Goal: Complete application form

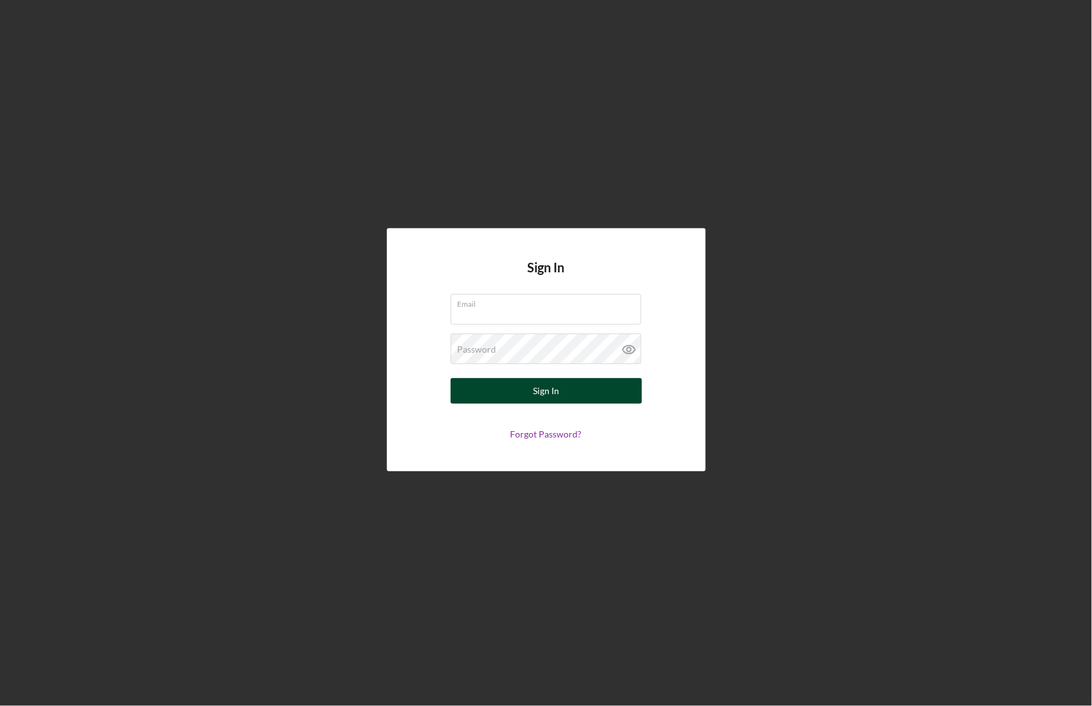
type input "[EMAIL_ADDRESS][DOMAIN_NAME]"
click at [546, 387] on div "Sign In" at bounding box center [546, 391] width 26 height 26
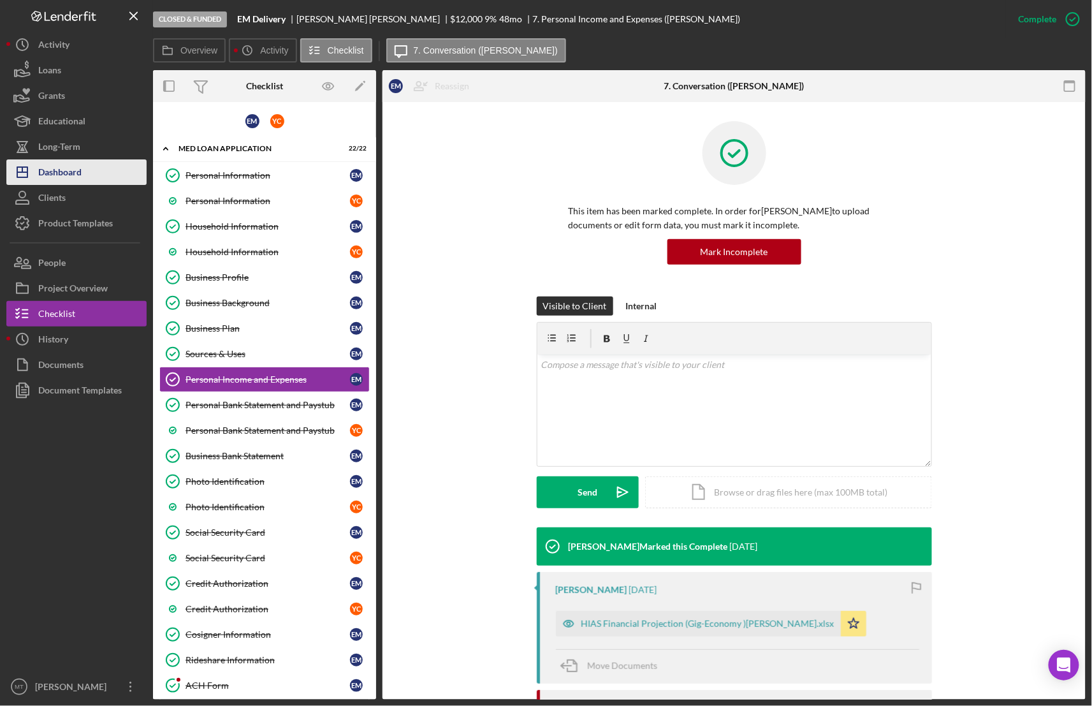
click at [86, 167] on button "Icon/Dashboard Dashboard" at bounding box center [76, 172] width 140 height 26
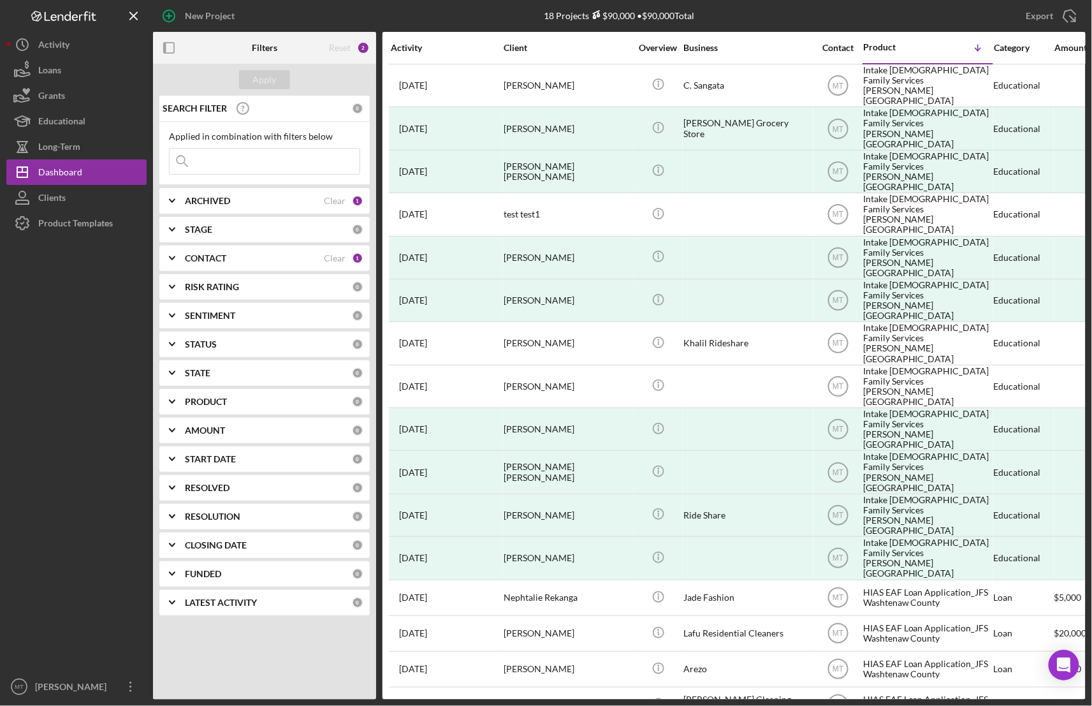
click at [237, 164] on input at bounding box center [265, 162] width 190 height 26
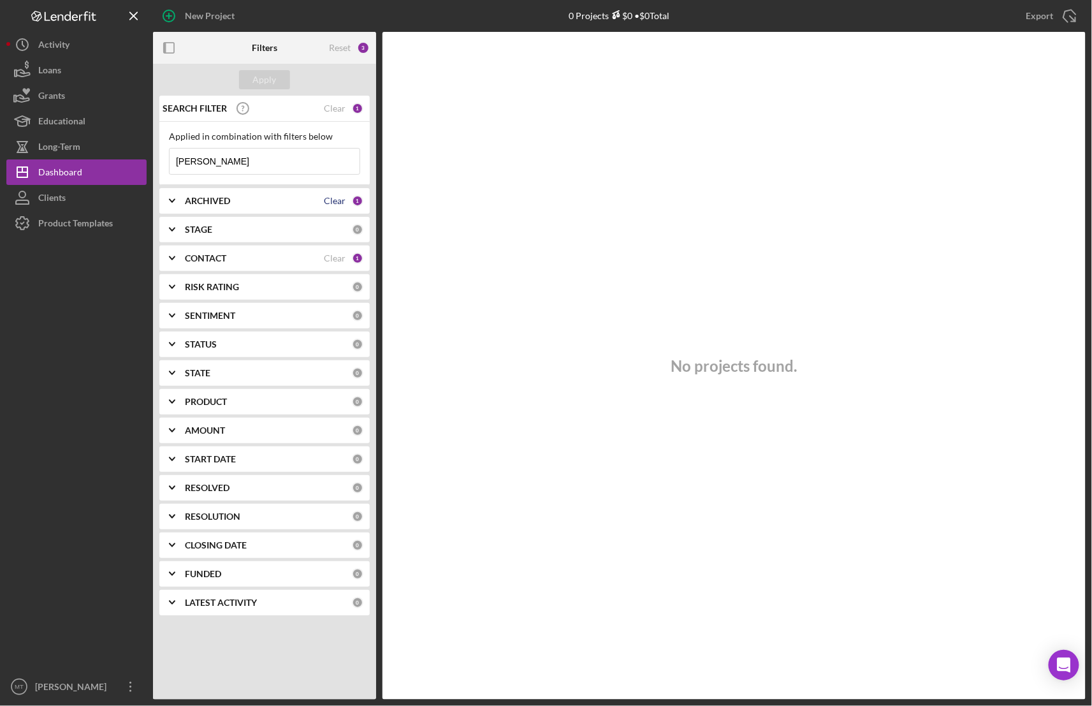
type input "Ivan"
click at [339, 204] on div "Clear" at bounding box center [335, 201] width 22 height 10
click at [343, 261] on div "Clear" at bounding box center [335, 258] width 22 height 10
click at [225, 161] on input "Ivan" at bounding box center [265, 162] width 190 height 26
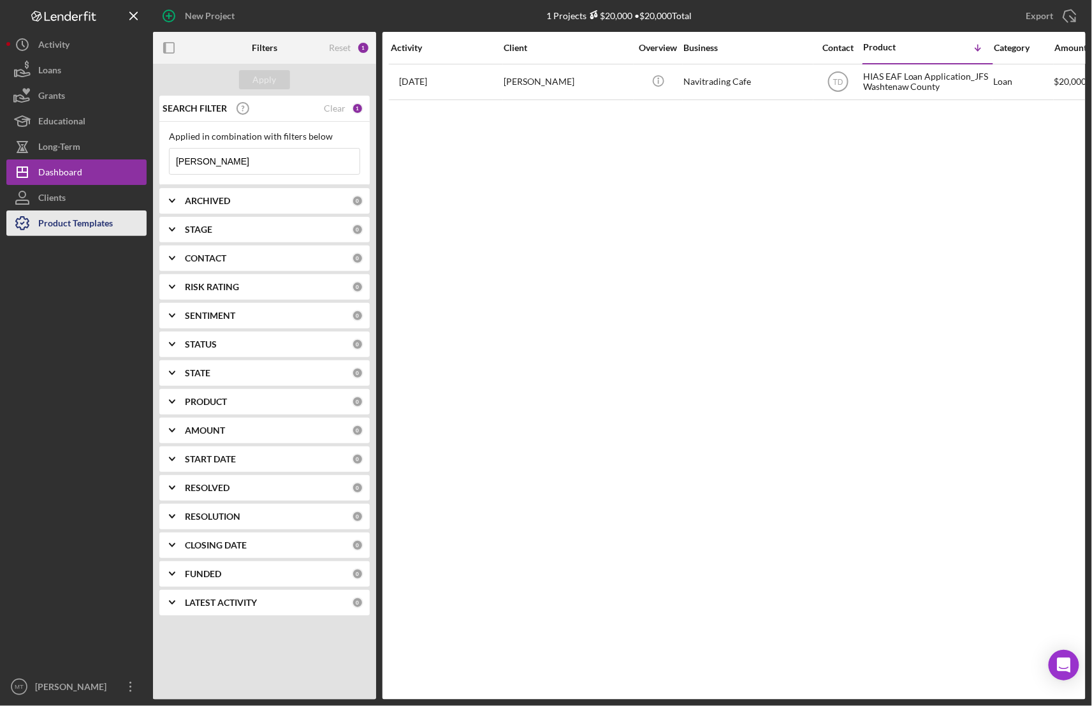
click at [82, 223] on div "Product Templates" at bounding box center [75, 224] width 75 height 29
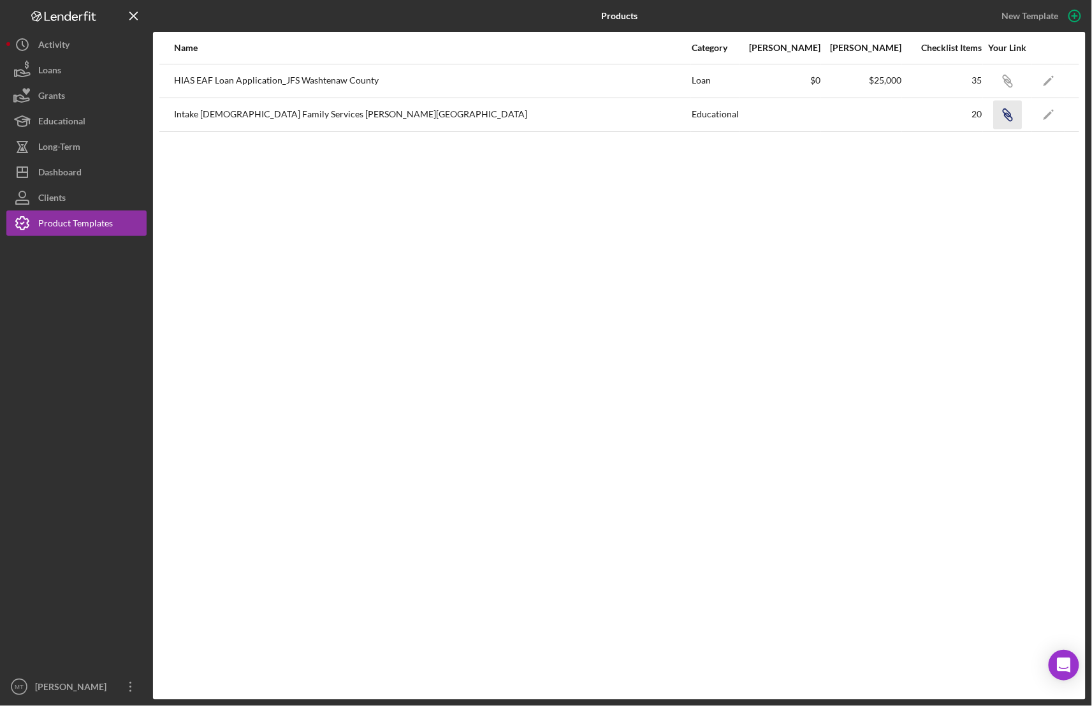
click at [1009, 120] on icon "Icon/Link" at bounding box center [1007, 114] width 29 height 29
click at [89, 173] on button "Icon/Dashboard Dashboard" at bounding box center [76, 172] width 140 height 26
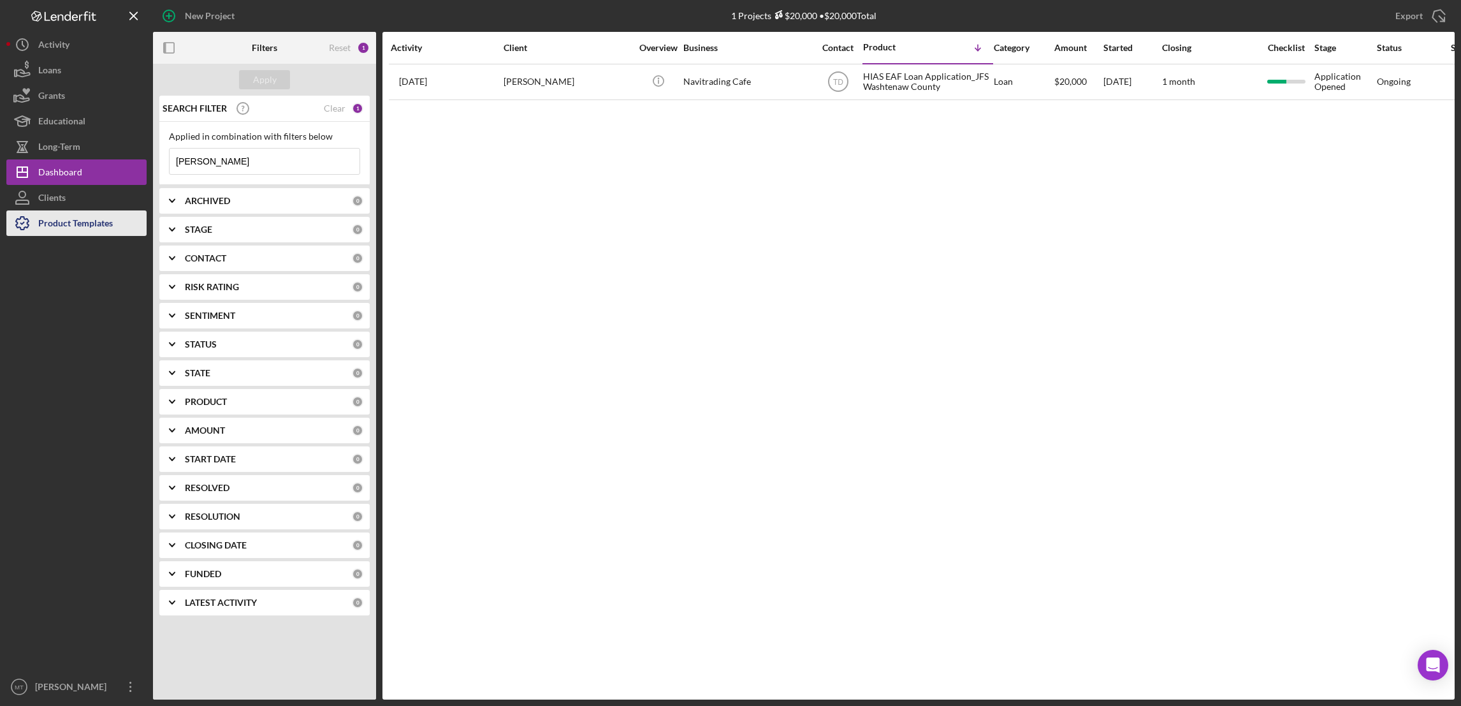
click at [69, 221] on div "Product Templates" at bounding box center [75, 224] width 75 height 29
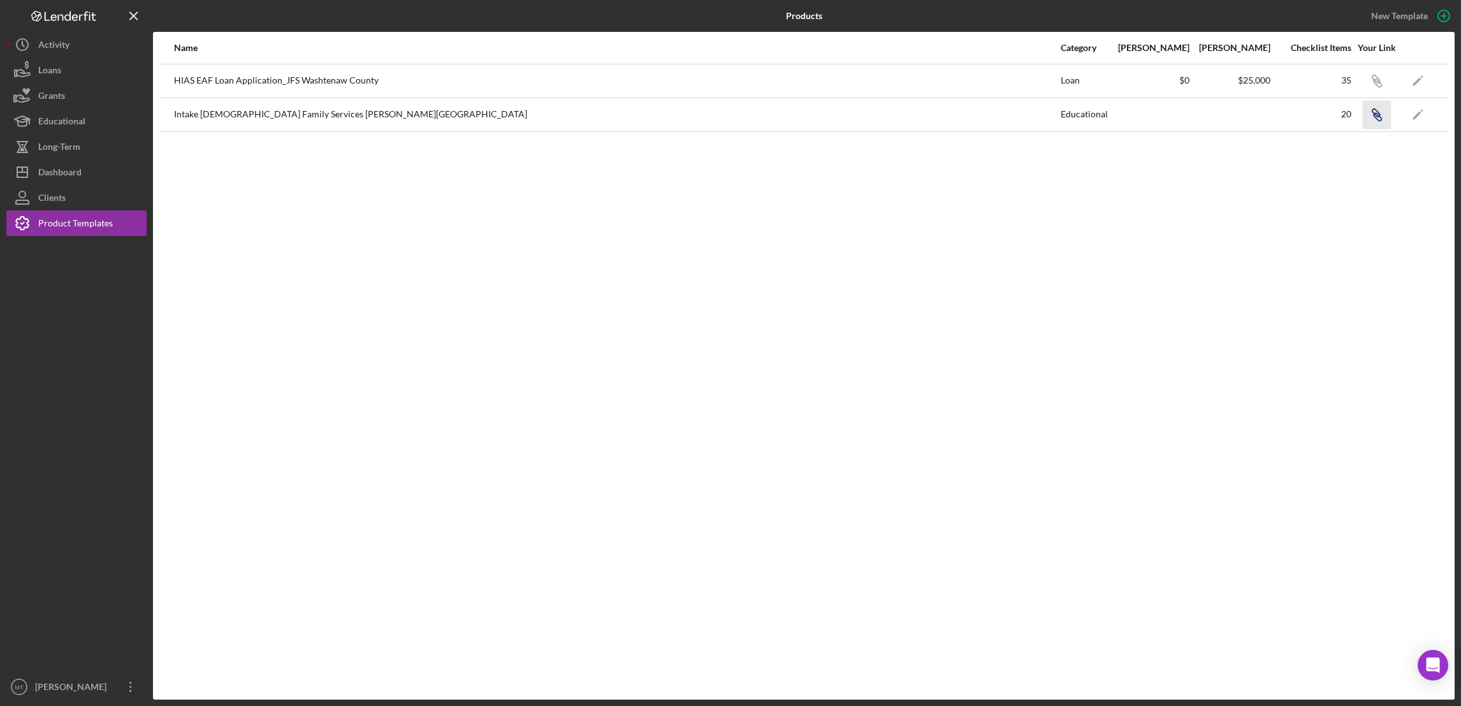
click at [1091, 116] on icon "Icon/Link" at bounding box center [1376, 114] width 29 height 29
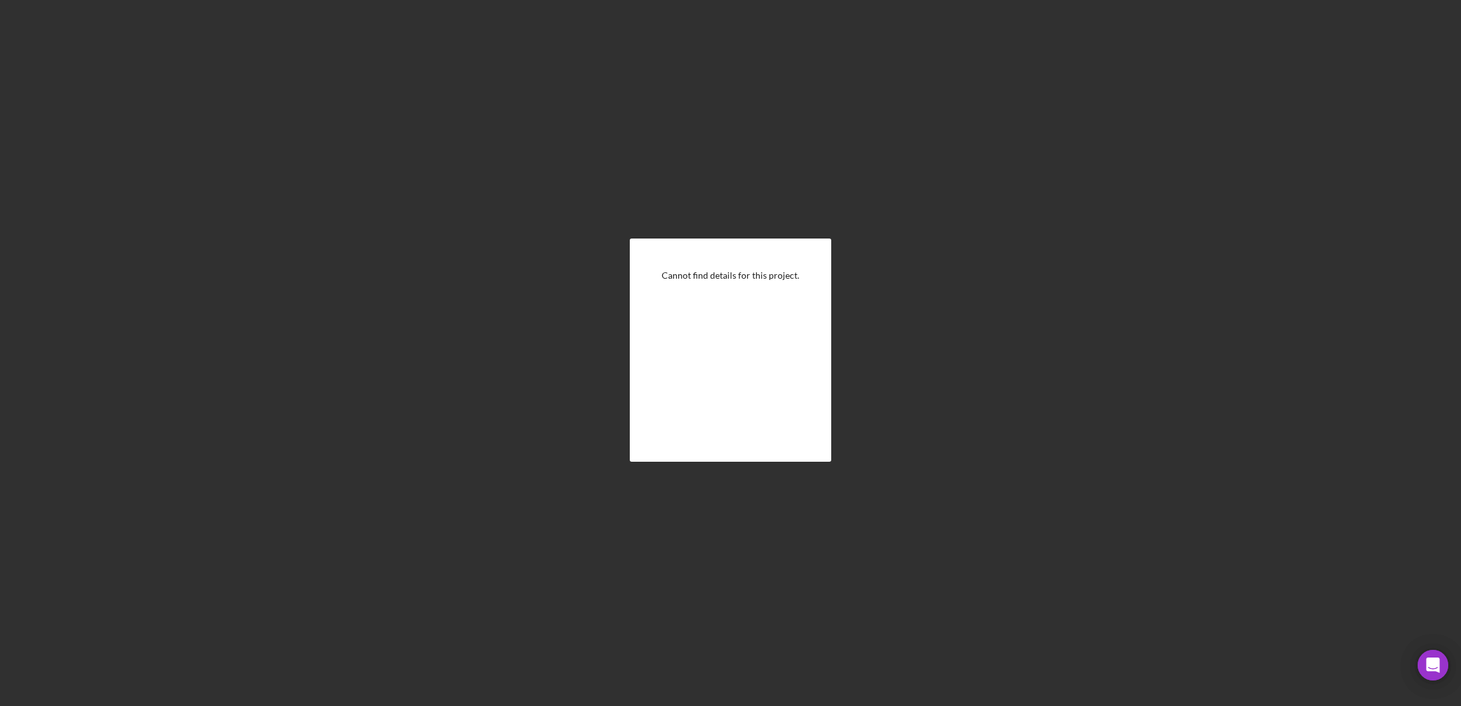
drag, startPoint x: 502, startPoint y: 210, endPoint x: 634, endPoint y: 158, distance: 141.9
click at [634, 158] on div "Cannot find details for this project." at bounding box center [730, 349] width 1448 height 699
drag, startPoint x: 597, startPoint y: 302, endPoint x: 924, endPoint y: 104, distance: 382.1
click at [924, 104] on div "Cannot find details for this project." at bounding box center [730, 349] width 1448 height 699
drag, startPoint x: 102, startPoint y: 96, endPoint x: 1041, endPoint y: 496, distance: 1020.8
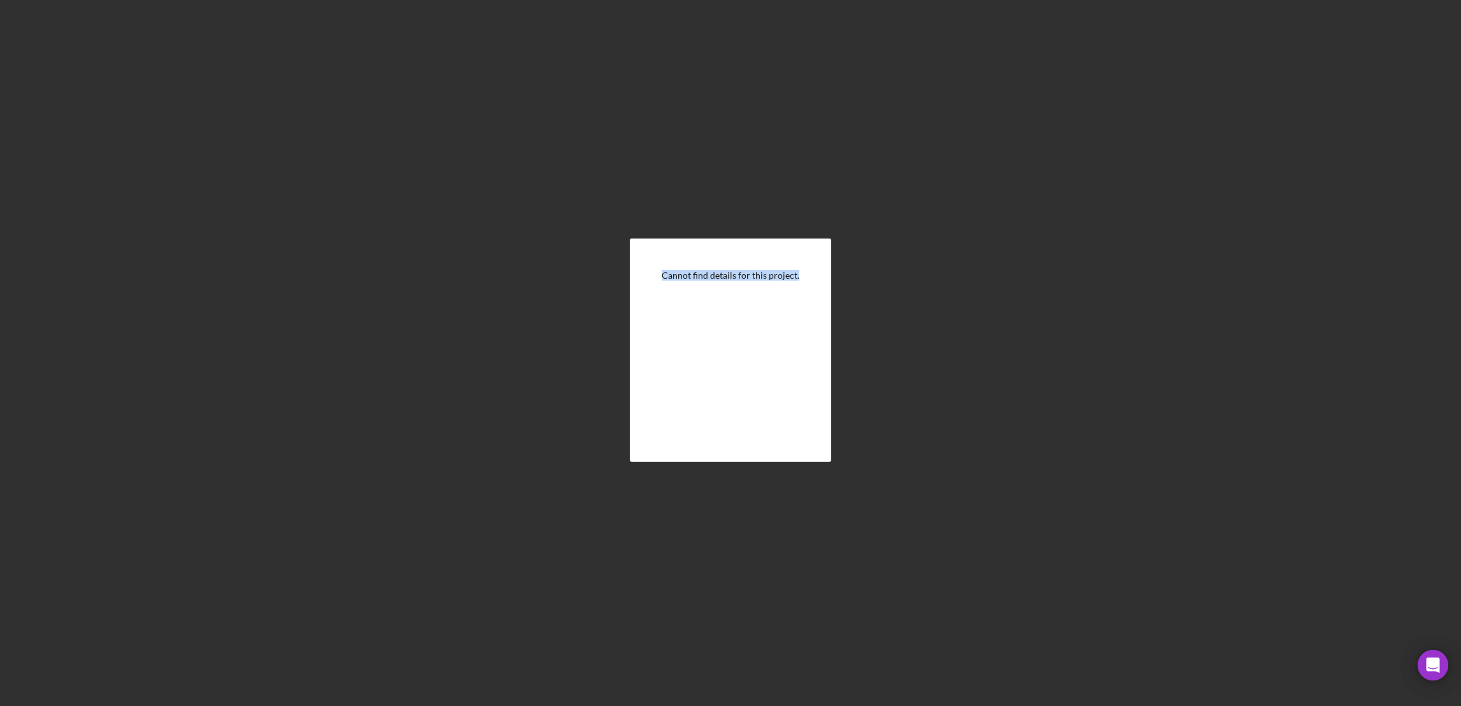
click at [1041, 496] on div "Cannot find details for this project." at bounding box center [730, 349] width 1448 height 699
copy div "Cannot find details for this project."
click at [1062, 332] on div "Cannot find details for this project." at bounding box center [730, 349] width 1448 height 699
